Goal: Task Accomplishment & Management: Use online tool/utility

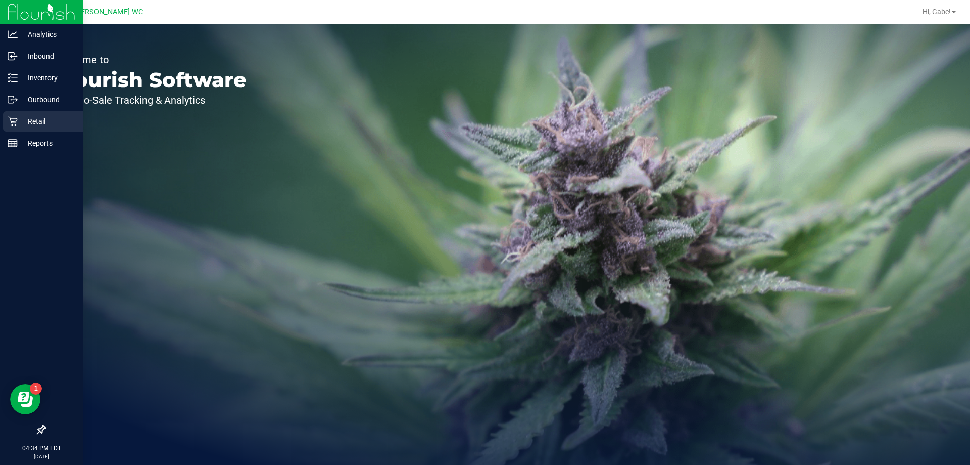
click at [9, 121] on icon at bounding box center [13, 121] width 10 height 10
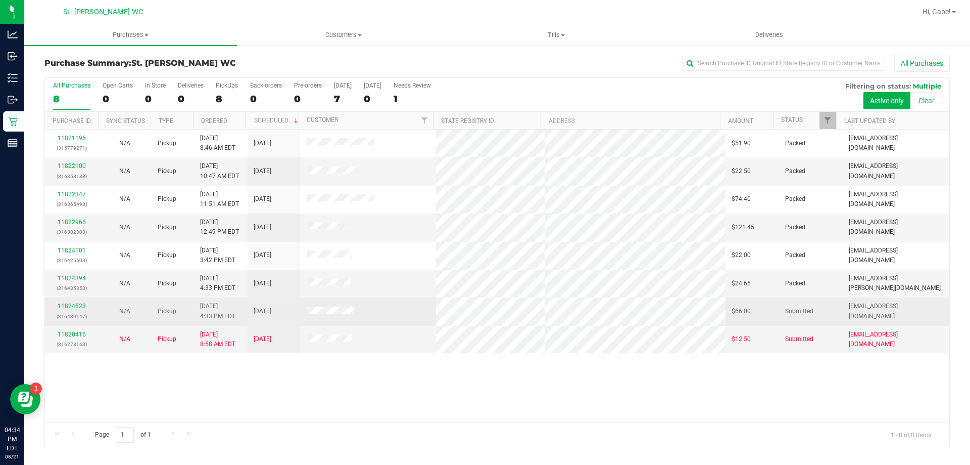
click at [75, 309] on div "11824523 (316439147)" at bounding box center [71, 310] width 41 height 19
click at [78, 302] on div "11824523 (316439147)" at bounding box center [71, 310] width 41 height 19
click at [81, 304] on link "11824523" at bounding box center [72, 305] width 28 height 7
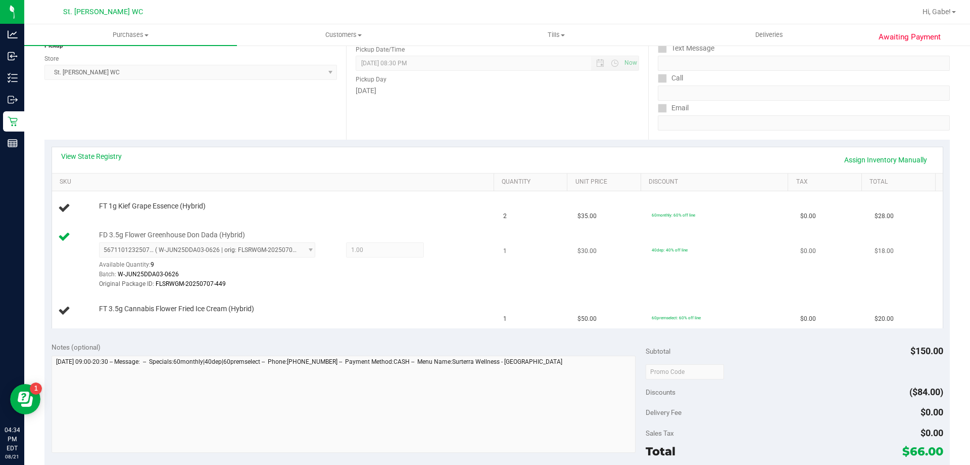
scroll to position [152, 0]
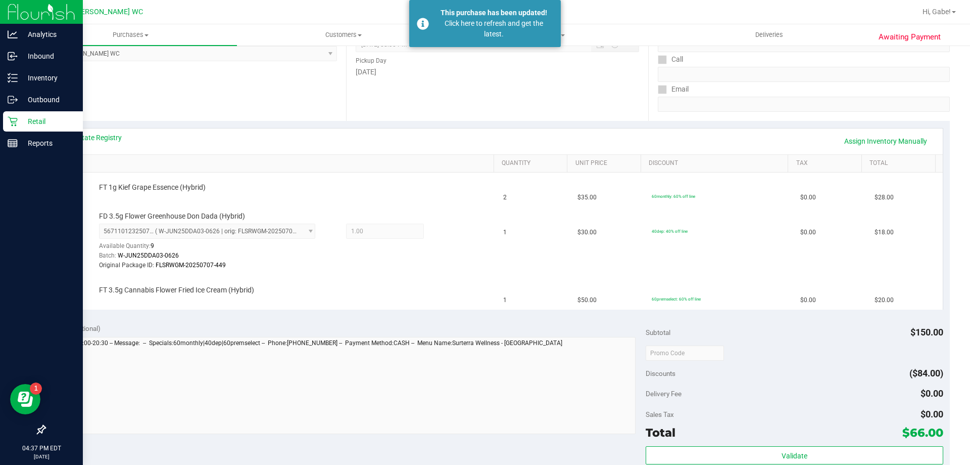
click at [33, 125] on p "Retail" at bounding box center [48, 121] width 61 height 12
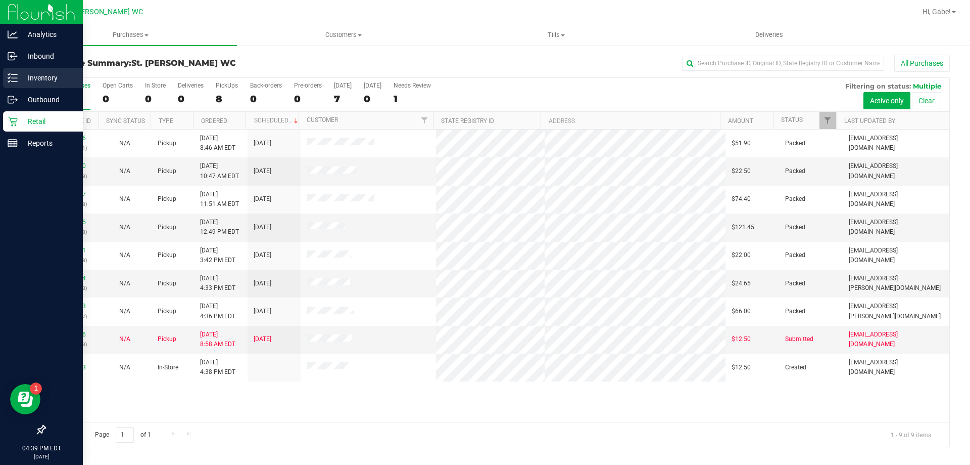
click at [44, 74] on p "Inventory" at bounding box center [48, 78] width 61 height 12
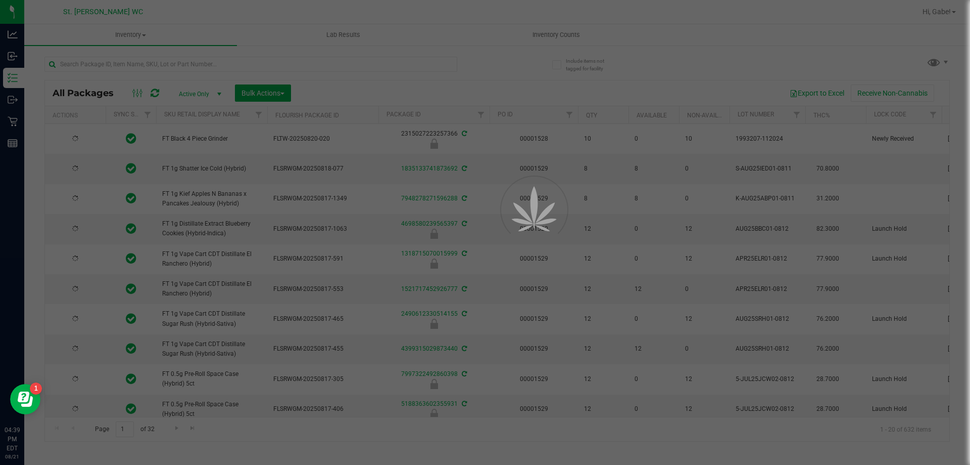
click at [292, 65] on div at bounding box center [485, 232] width 970 height 465
drag, startPoint x: 304, startPoint y: 52, endPoint x: 292, endPoint y: 62, distance: 15.4
click at [292, 64] on div at bounding box center [485, 232] width 970 height 465
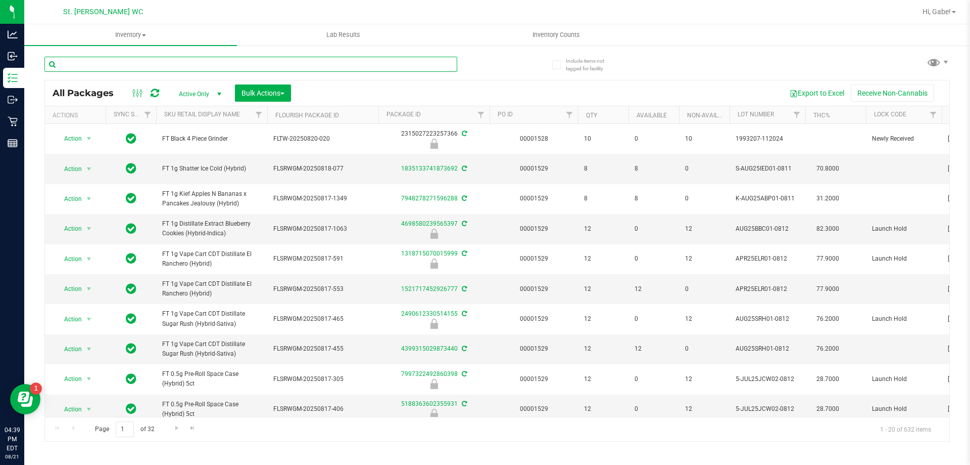
click at [292, 62] on input "text" at bounding box center [250, 64] width 413 height 15
type input "Sativa pre roll"
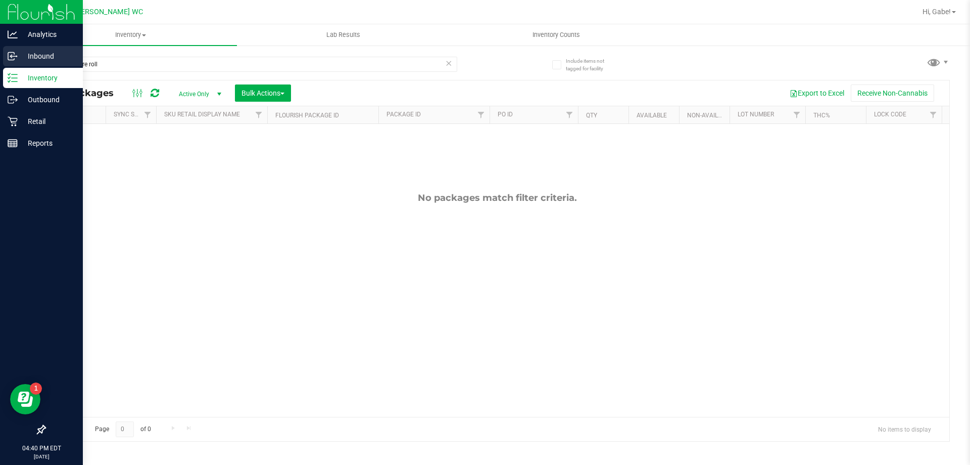
click at [82, 63] on div "Inbound" at bounding box center [43, 56] width 80 height 20
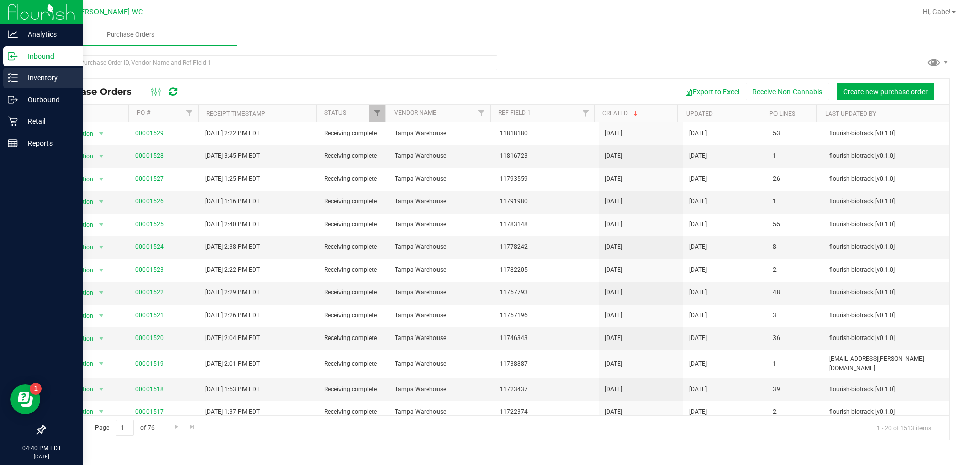
click at [17, 73] on icon at bounding box center [13, 78] width 10 height 10
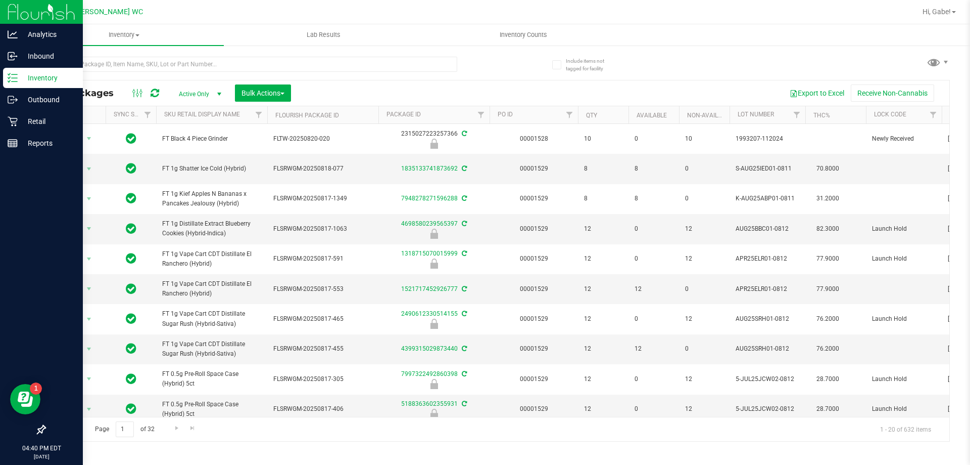
click at [0, 68] on link "Inventory" at bounding box center [41, 79] width 83 height 22
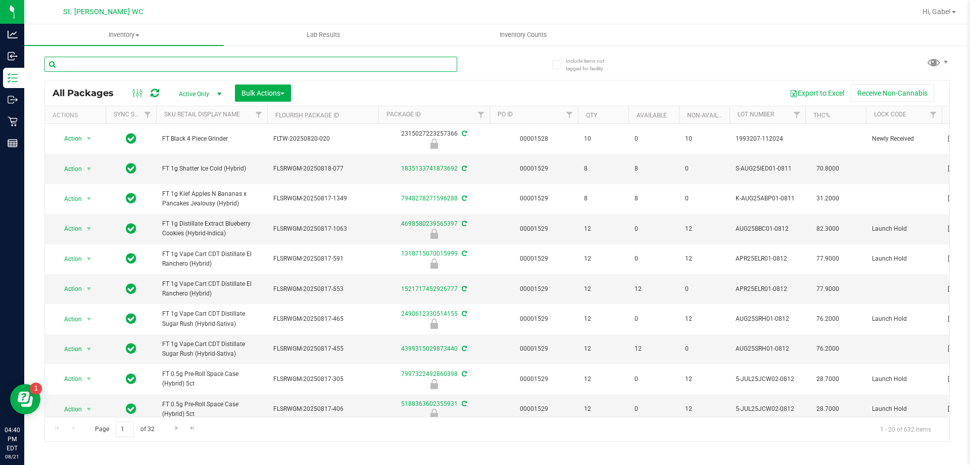
click at [111, 63] on input "text" at bounding box center [250, 64] width 413 height 15
type input "10-APR25SAT02-0723"
